Goal: Transaction & Acquisition: Subscribe to service/newsletter

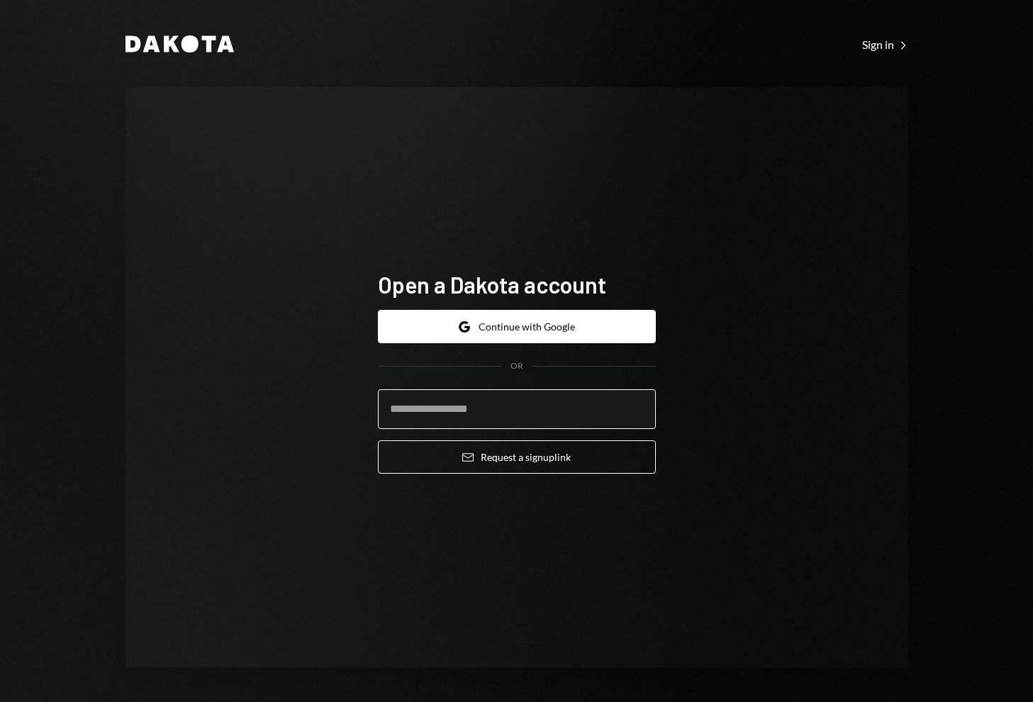
click at [505, 415] on input "email" at bounding box center [517, 409] width 278 height 40
click at [481, 411] on input "email" at bounding box center [517, 409] width 278 height 40
type input "**********"
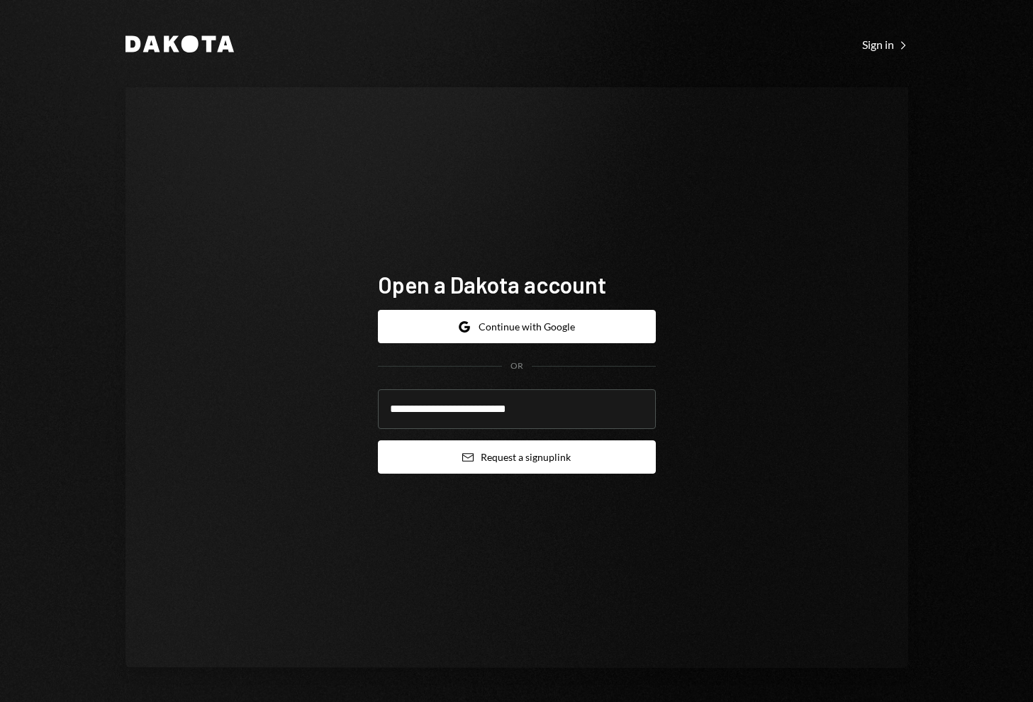
click at [530, 455] on button "Email Request a sign up link" at bounding box center [517, 456] width 278 height 33
